Goal: Download file/media

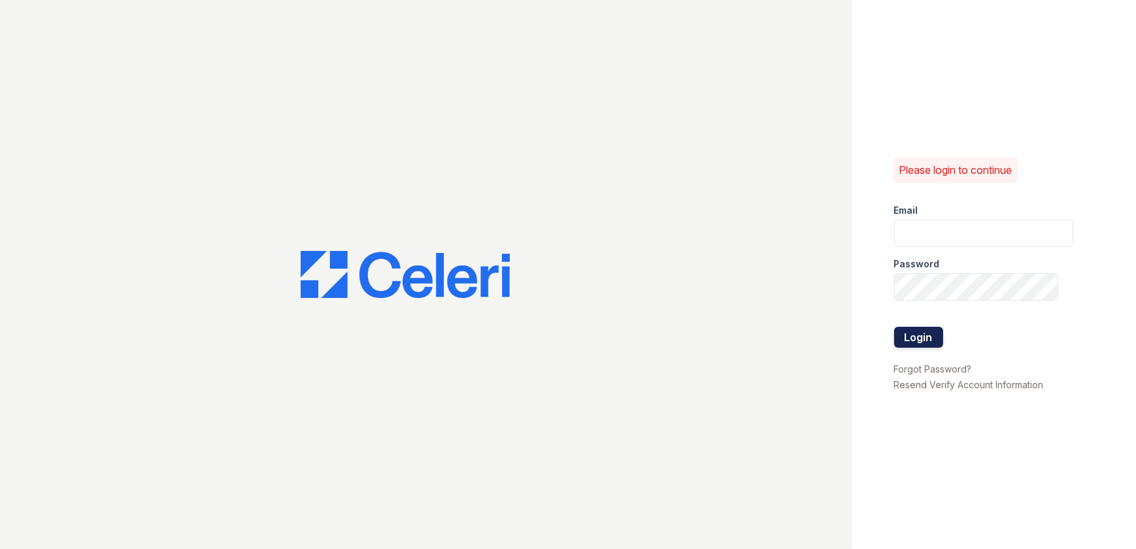
type input "[EMAIL_ADDRESS][DOMAIN_NAME]"
click at [912, 340] on button "Login" at bounding box center [919, 337] width 49 height 21
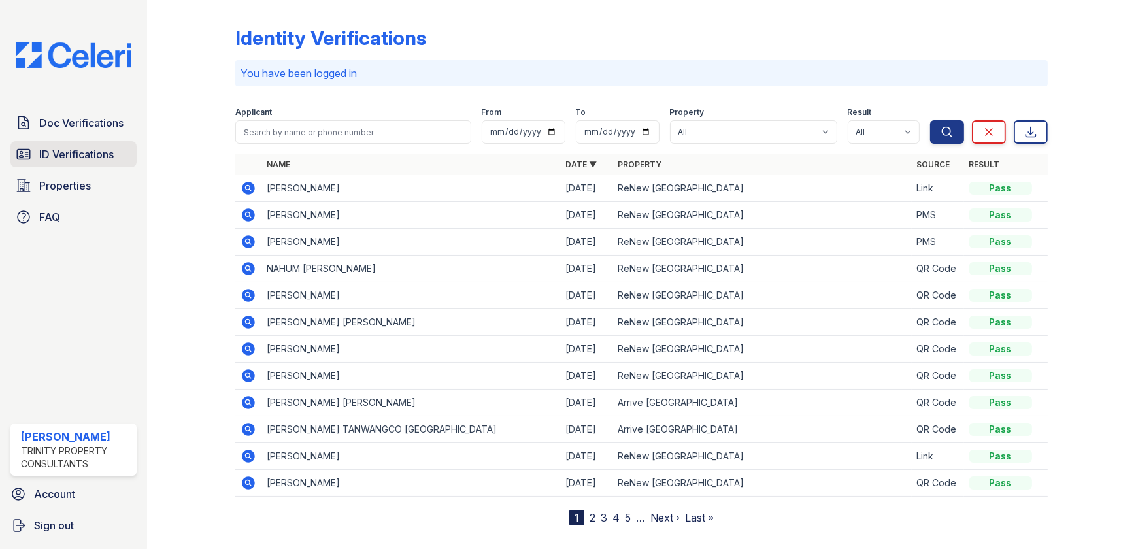
click at [71, 166] on link "ID Verifications" at bounding box center [73, 154] width 126 height 26
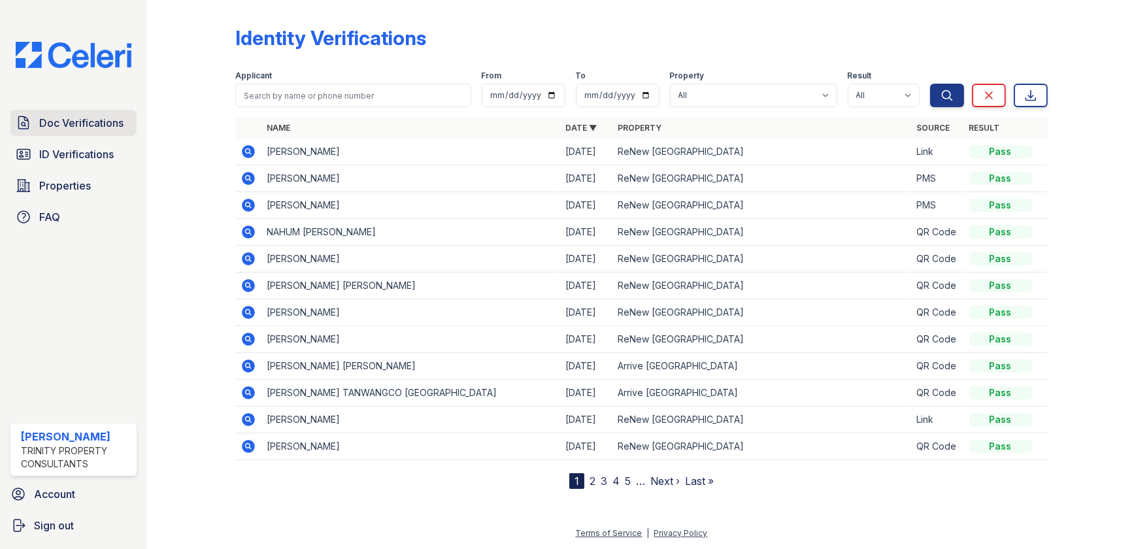
click at [92, 121] on span "Doc Verifications" at bounding box center [81, 123] width 84 height 16
click at [90, 152] on span "ID Verifications" at bounding box center [76, 154] width 75 height 16
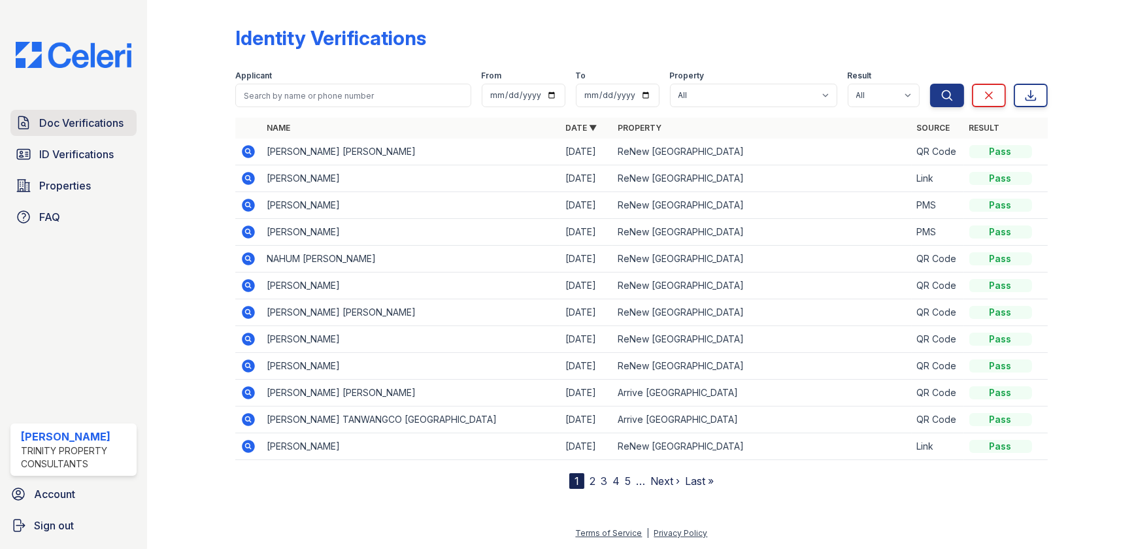
click at [95, 129] on span "Doc Verifications" at bounding box center [81, 123] width 84 height 16
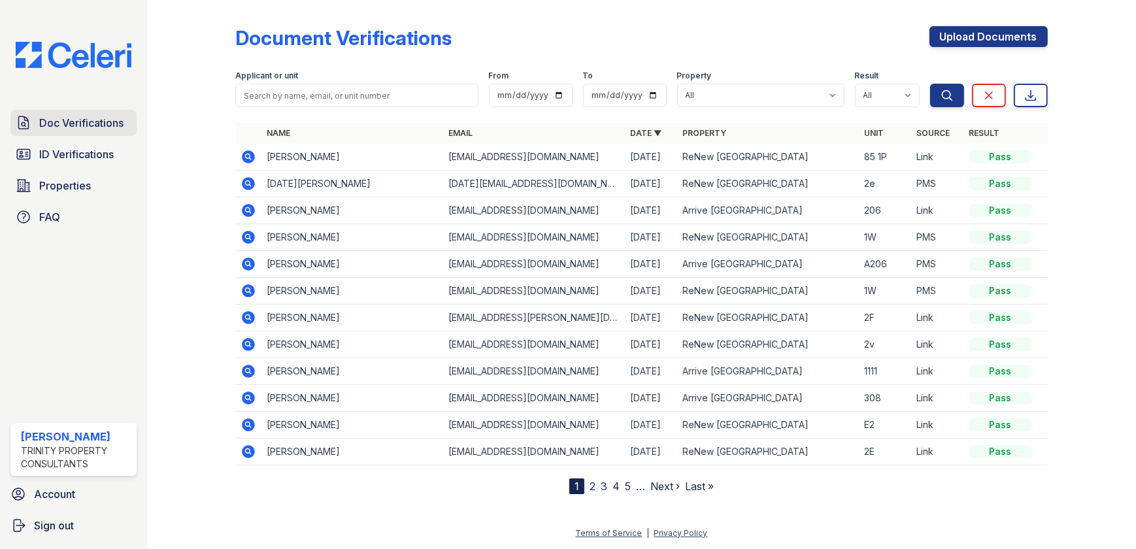
click at [92, 119] on span "Doc Verifications" at bounding box center [81, 123] width 84 height 16
click at [248, 209] on icon at bounding box center [248, 209] width 3 height 3
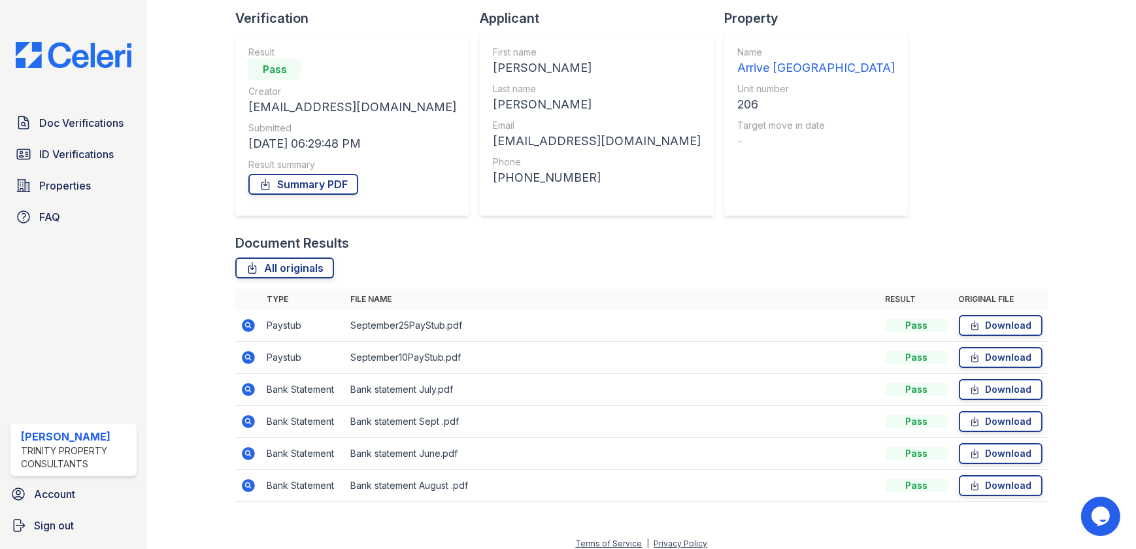
scroll to position [97, 0]
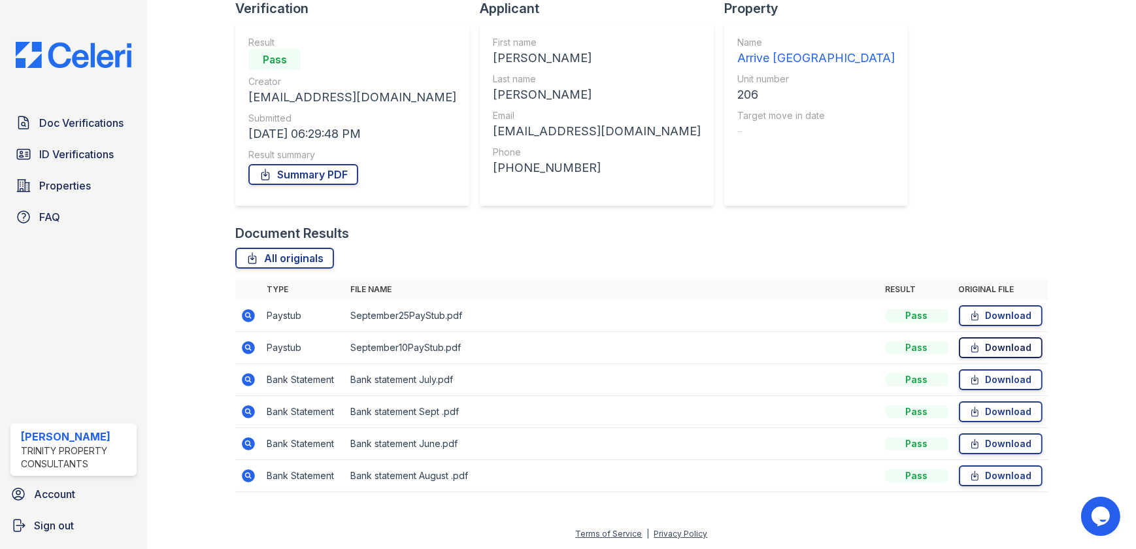
click at [961, 355] on link "Download" at bounding box center [1001, 347] width 84 height 21
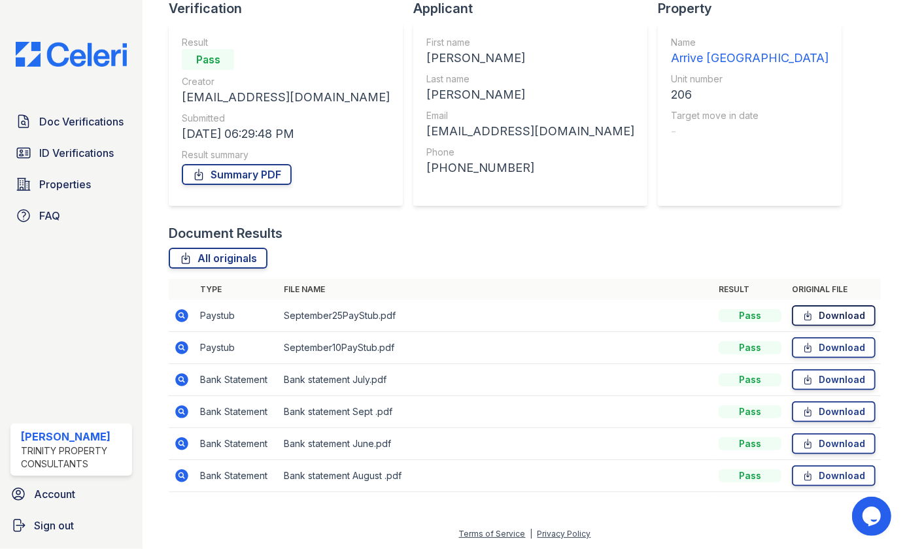
click at [802, 312] on icon at bounding box center [807, 315] width 11 height 13
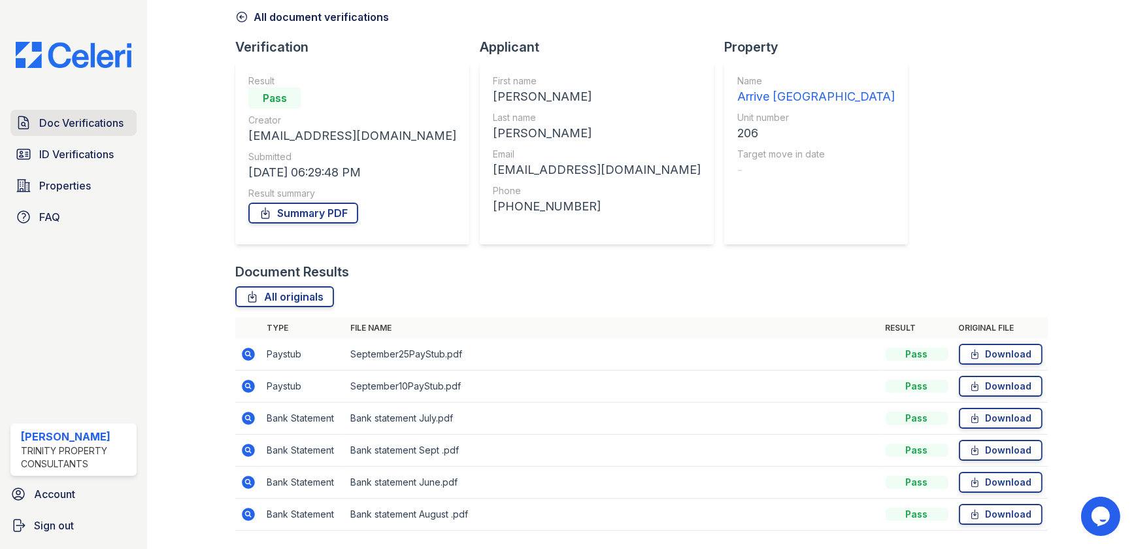
scroll to position [0, 0]
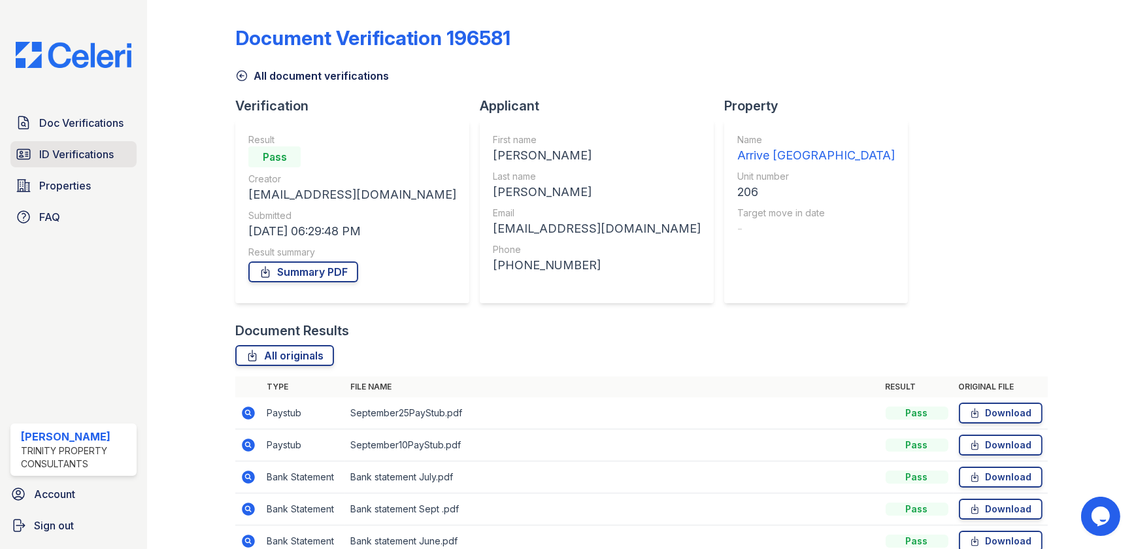
click at [82, 158] on span "ID Verifications" at bounding box center [76, 154] width 75 height 16
